Goal: Find specific page/section: Locate a particular part of the current website

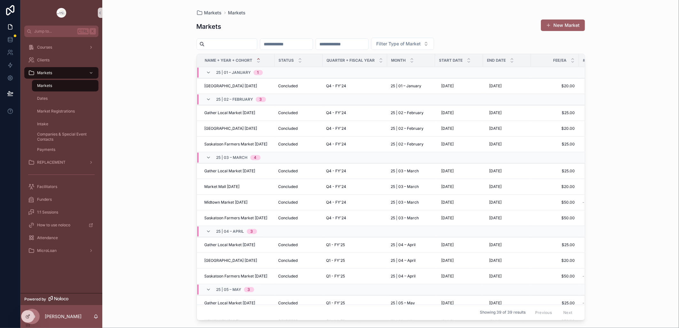
click at [177, 108] on div "Markets Markets Markets New Market Filter Type of Market Name + Year + Cohort S…" at bounding box center [390, 164] width 576 height 328
click at [53, 46] on div "Courses" at bounding box center [61, 47] width 66 height 10
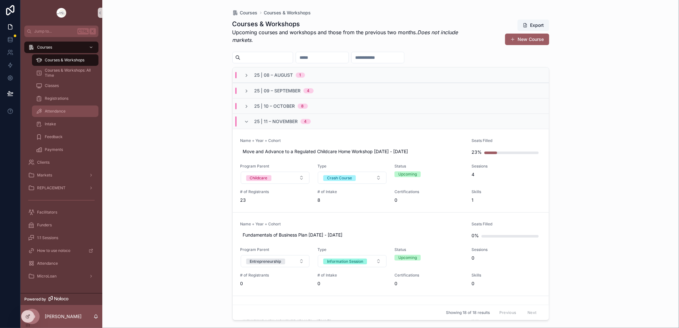
click at [49, 111] on span "Attendance" at bounding box center [55, 111] width 21 height 5
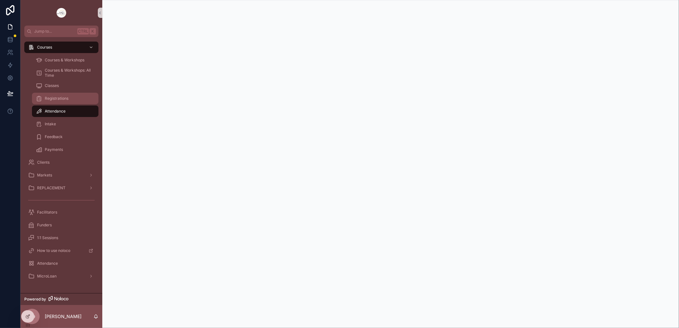
click at [61, 97] on span "Registrations" at bounding box center [57, 98] width 24 height 5
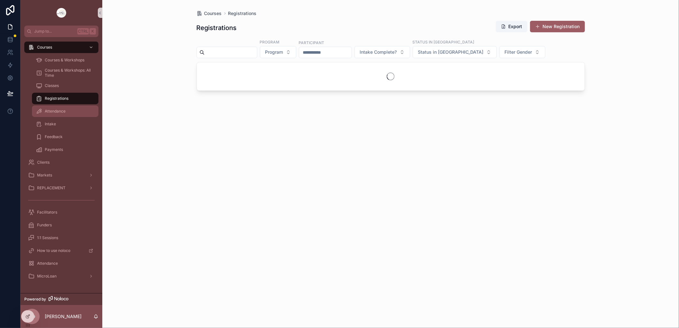
click at [62, 109] on span "Attendance" at bounding box center [55, 111] width 21 height 5
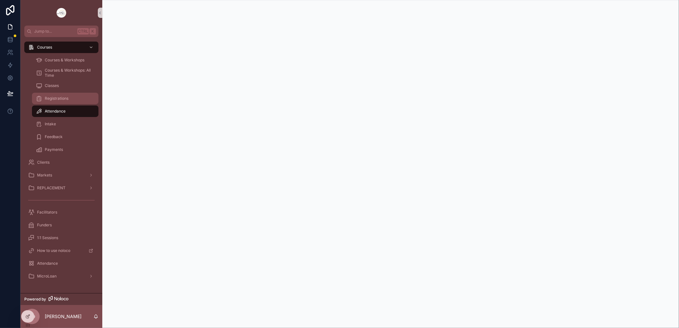
click at [62, 101] on span "Registrations" at bounding box center [57, 98] width 24 height 5
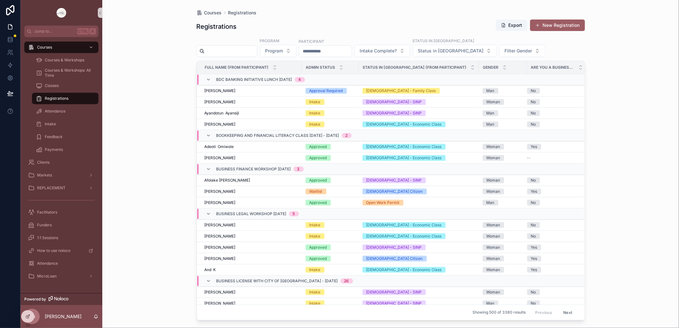
click at [124, 234] on div "Courses Registrations Registrations Export New Registration Program Program Par…" at bounding box center [390, 164] width 576 height 328
